Goal: Transaction & Acquisition: Subscribe to service/newsletter

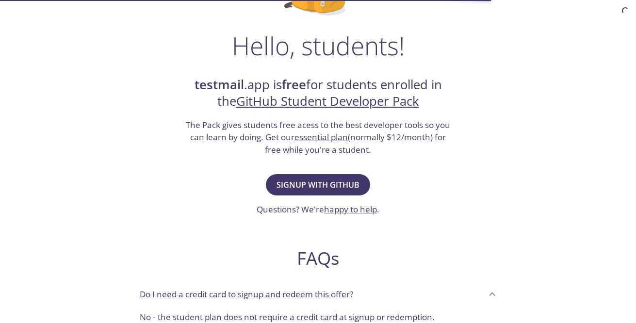
scroll to position [134, 0]
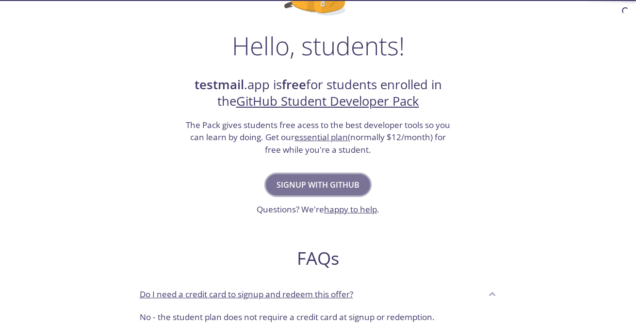
click at [348, 187] on span "Signup with GitHub" at bounding box center [317, 185] width 83 height 14
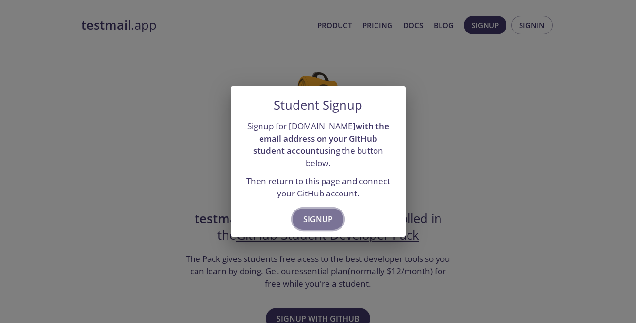
click at [327, 212] on span "Signup" at bounding box center [318, 219] width 30 height 14
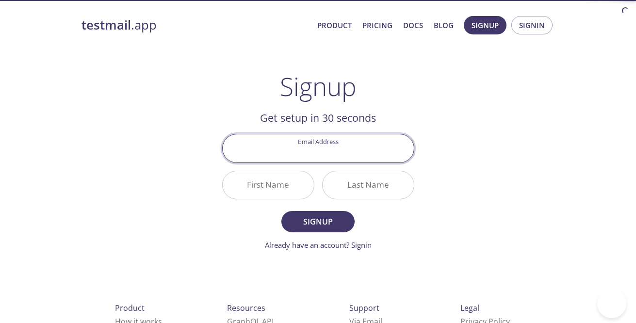
click at [341, 148] on input "Email Address" at bounding box center [318, 148] width 191 height 28
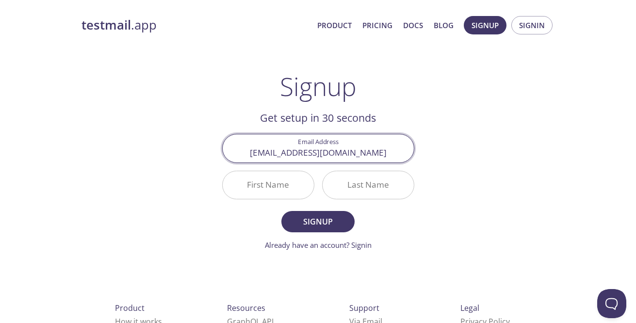
type input "[EMAIL_ADDRESS][DOMAIN_NAME]"
click at [286, 182] on input "First Name" at bounding box center [268, 185] width 91 height 28
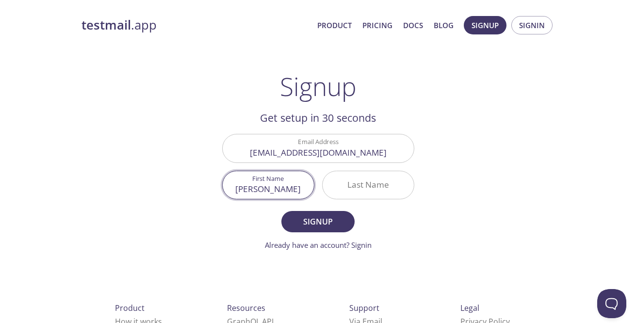
type input "[PERSON_NAME]"
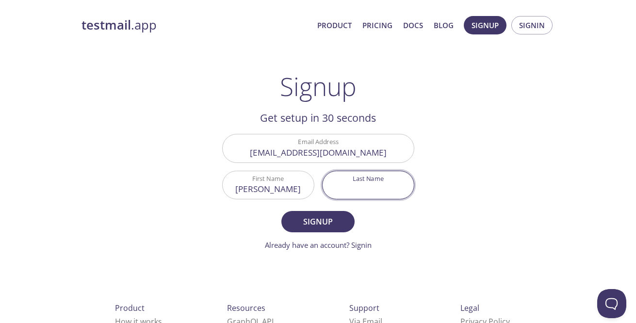
click at [349, 180] on input "Last Name" at bounding box center [367, 185] width 91 height 28
type input "[PERSON_NAME]"
click at [344, 214] on button "Signup" at bounding box center [317, 221] width 73 height 21
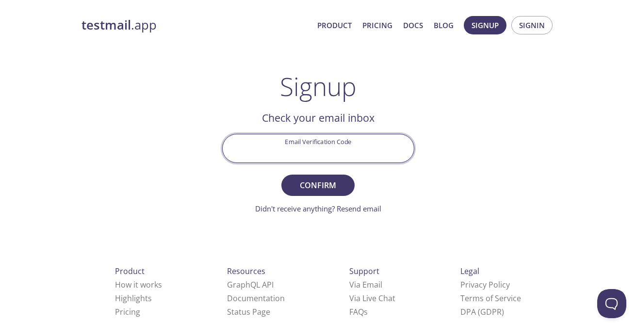
click at [310, 159] on input "Email Verification Code" at bounding box center [318, 148] width 191 height 28
paste input "VUB75Q1"
type input "VUB75Q1"
click at [305, 185] on span "Confirm" at bounding box center [317, 185] width 51 height 14
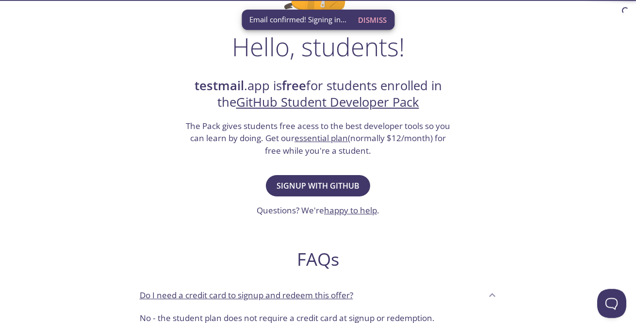
scroll to position [134, 0]
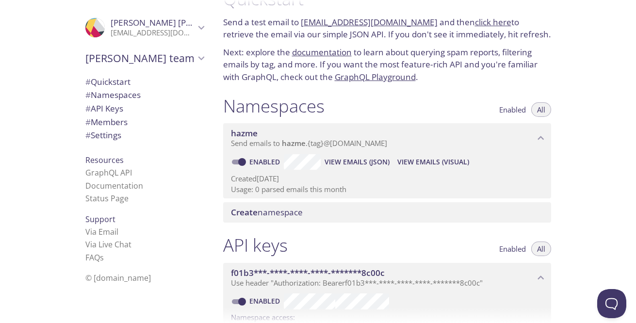
scroll to position [58, 0]
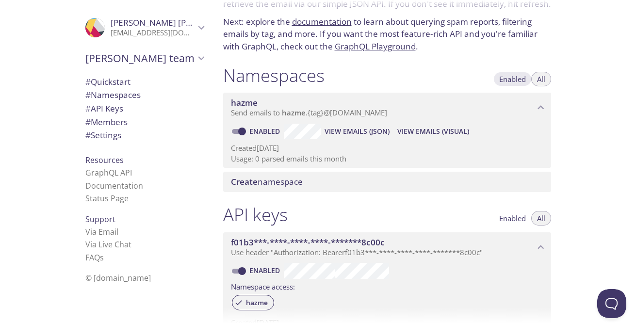
click at [510, 79] on span "Enabled" at bounding box center [512, 79] width 27 height 0
click at [537, 79] on span "All" at bounding box center [541, 79] width 8 height 0
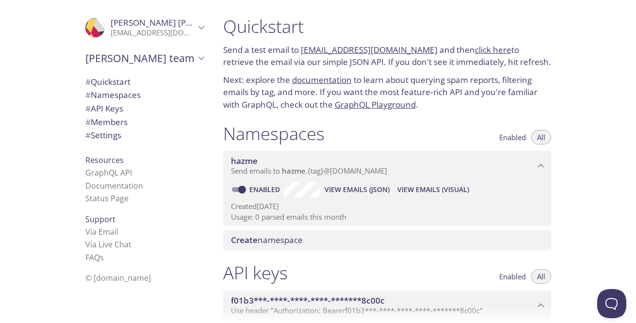
type button "all"
